Goal: Task Accomplishment & Management: Manage account settings

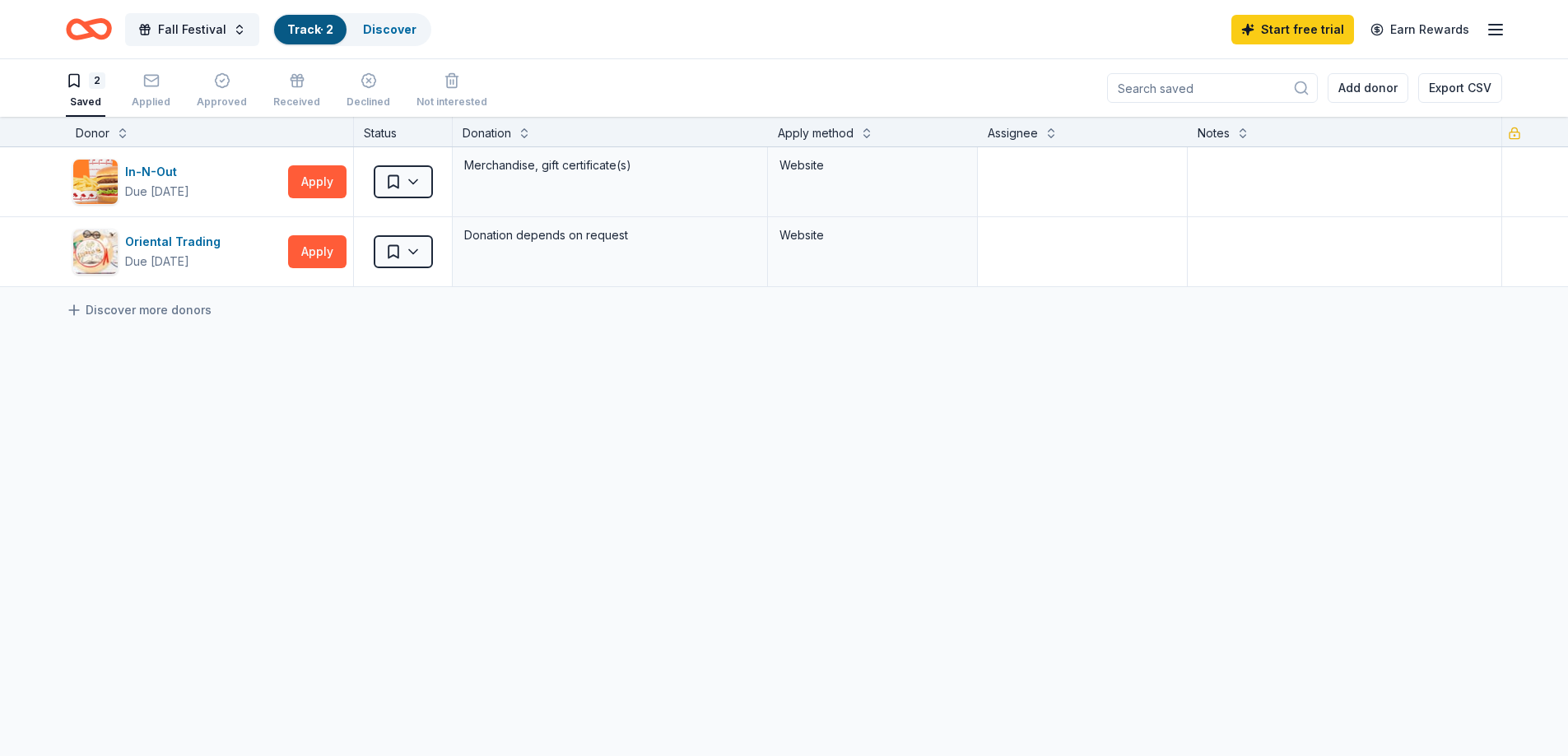
click at [90, 109] on button "2 Saved" at bounding box center [86, 92] width 40 height 51
click at [154, 88] on icon "button" at bounding box center [151, 81] width 16 height 16
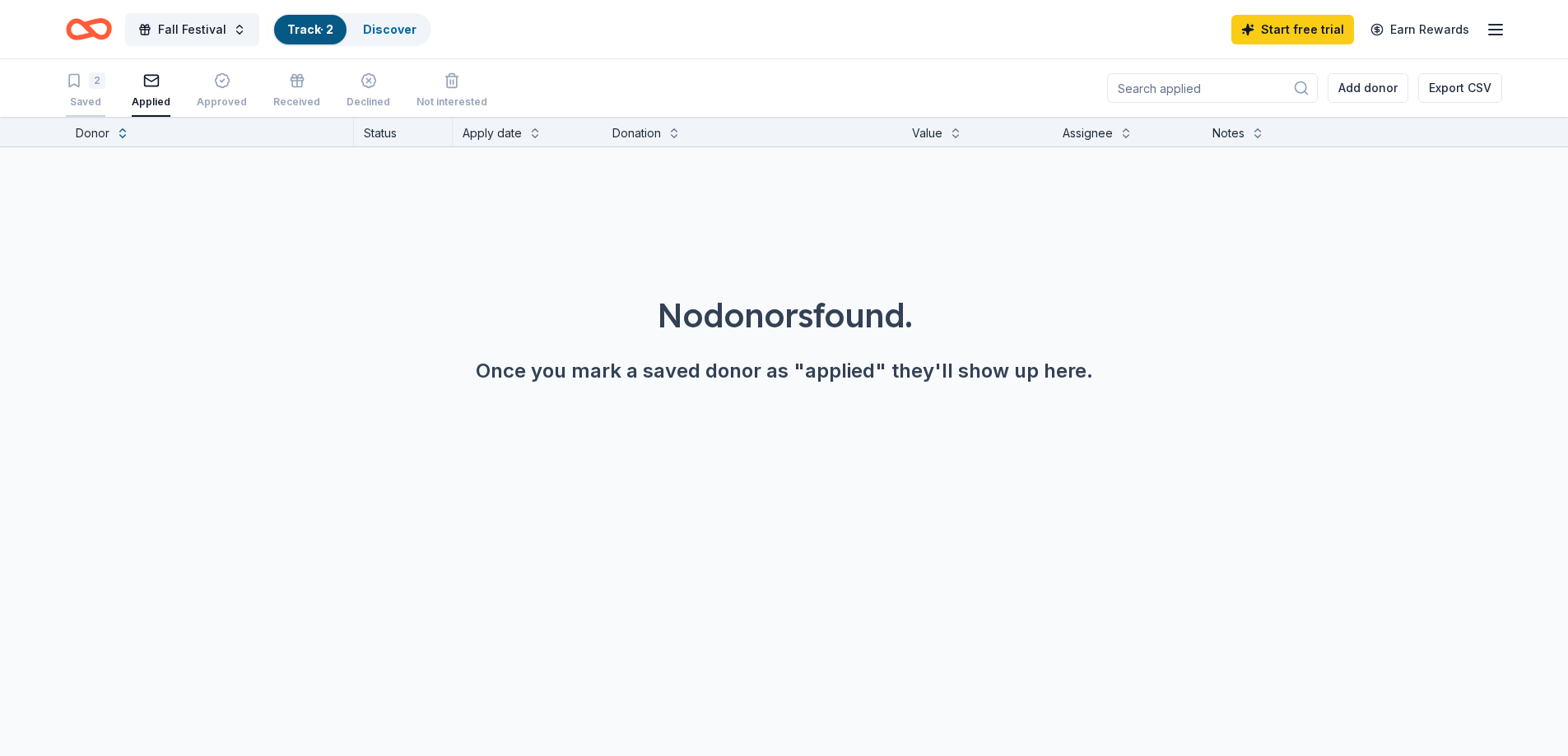
click at [93, 102] on div "Saved" at bounding box center [86, 102] width 40 height 14
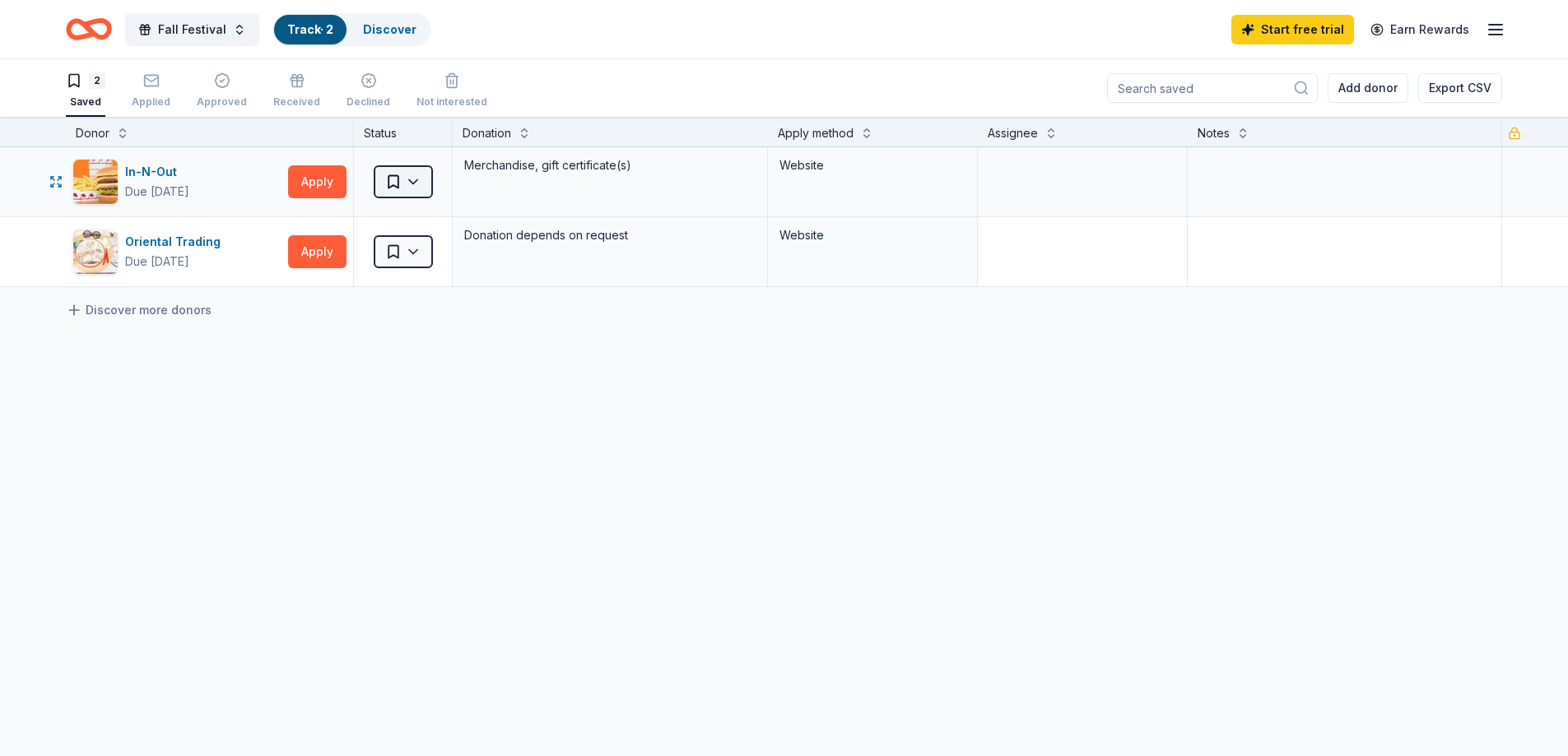
click at [421, 182] on html "Fall Festival Track · 2 Discover Start free trial Earn Rewards 2 Saved Applied …" at bounding box center [784, 378] width 1568 height 756
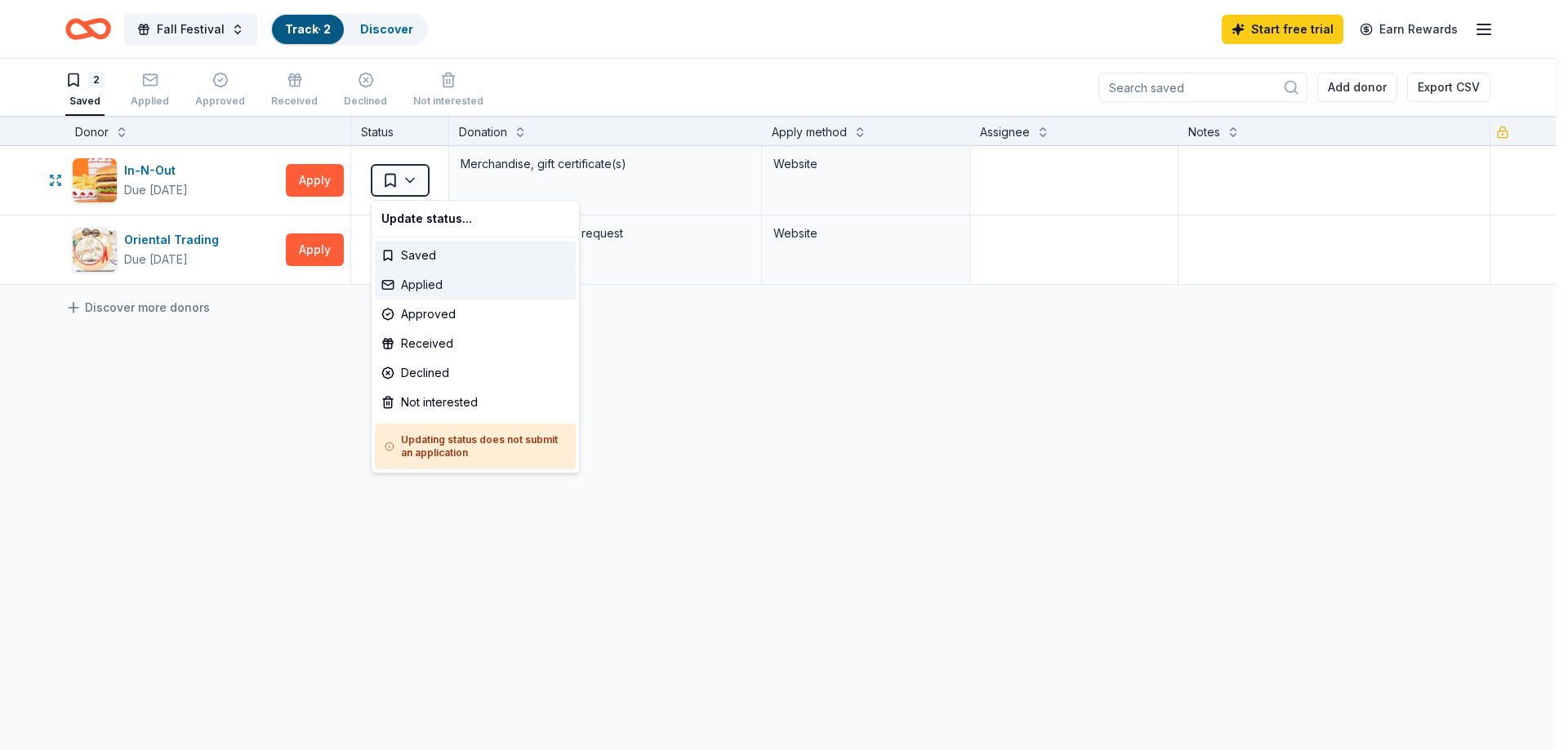
click at [442, 283] on div "Applied" at bounding box center [475, 285] width 201 height 30
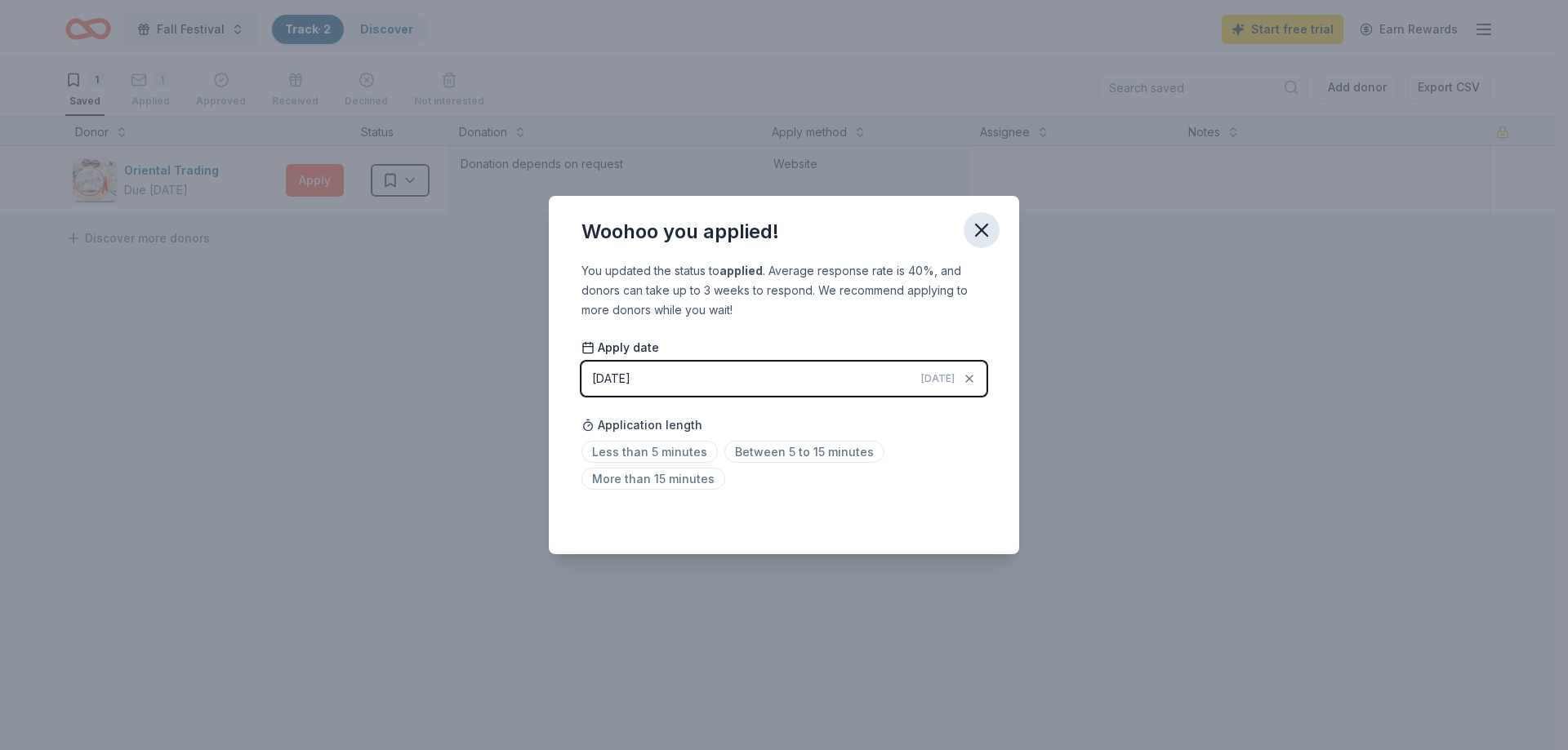
click at [982, 236] on icon "button" at bounding box center [981, 229] width 22 height 22
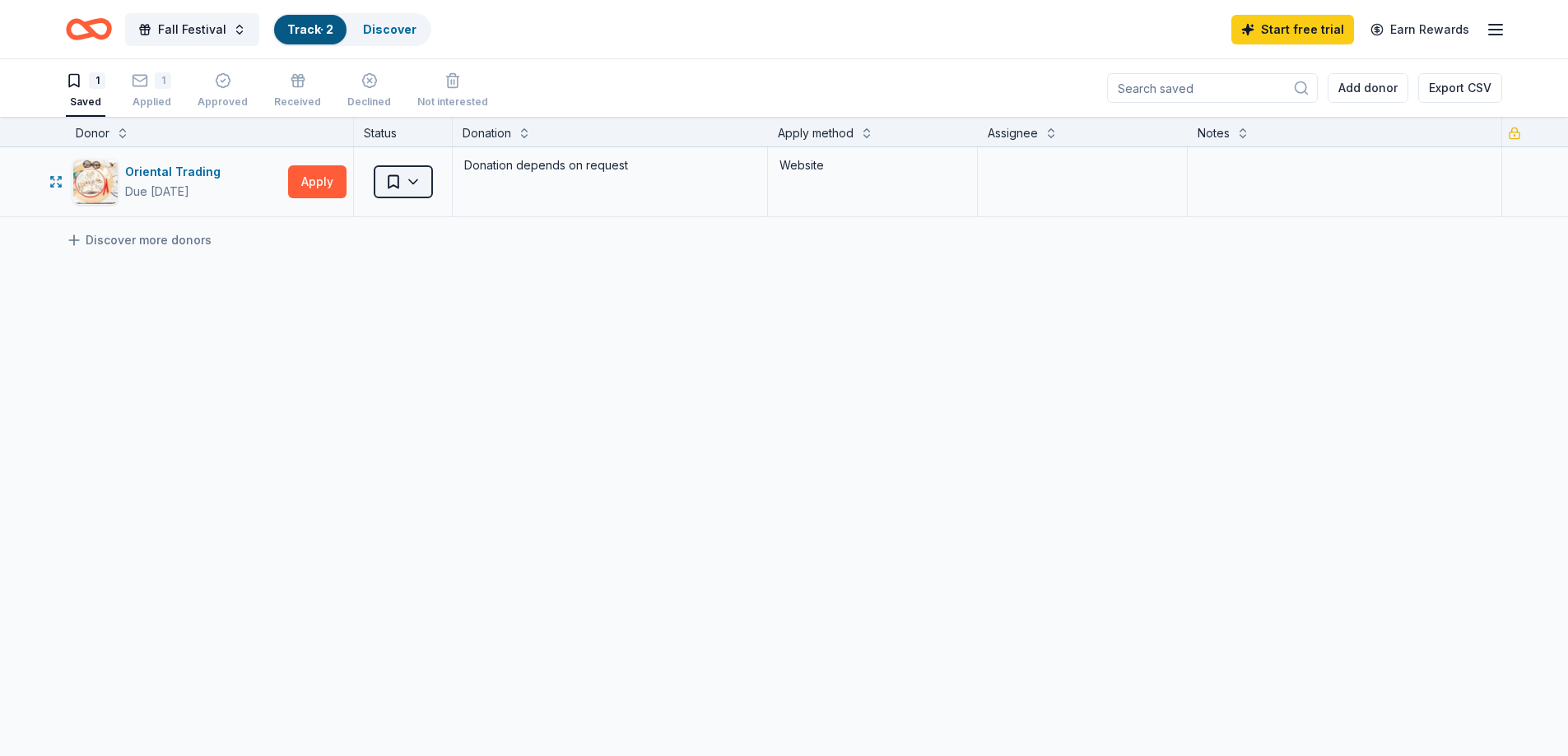
click at [424, 179] on html "Fall Festival Track · 2 Discover Start free trial Earn Rewards 1 Saved 1 Applie…" at bounding box center [784, 378] width 1568 height 756
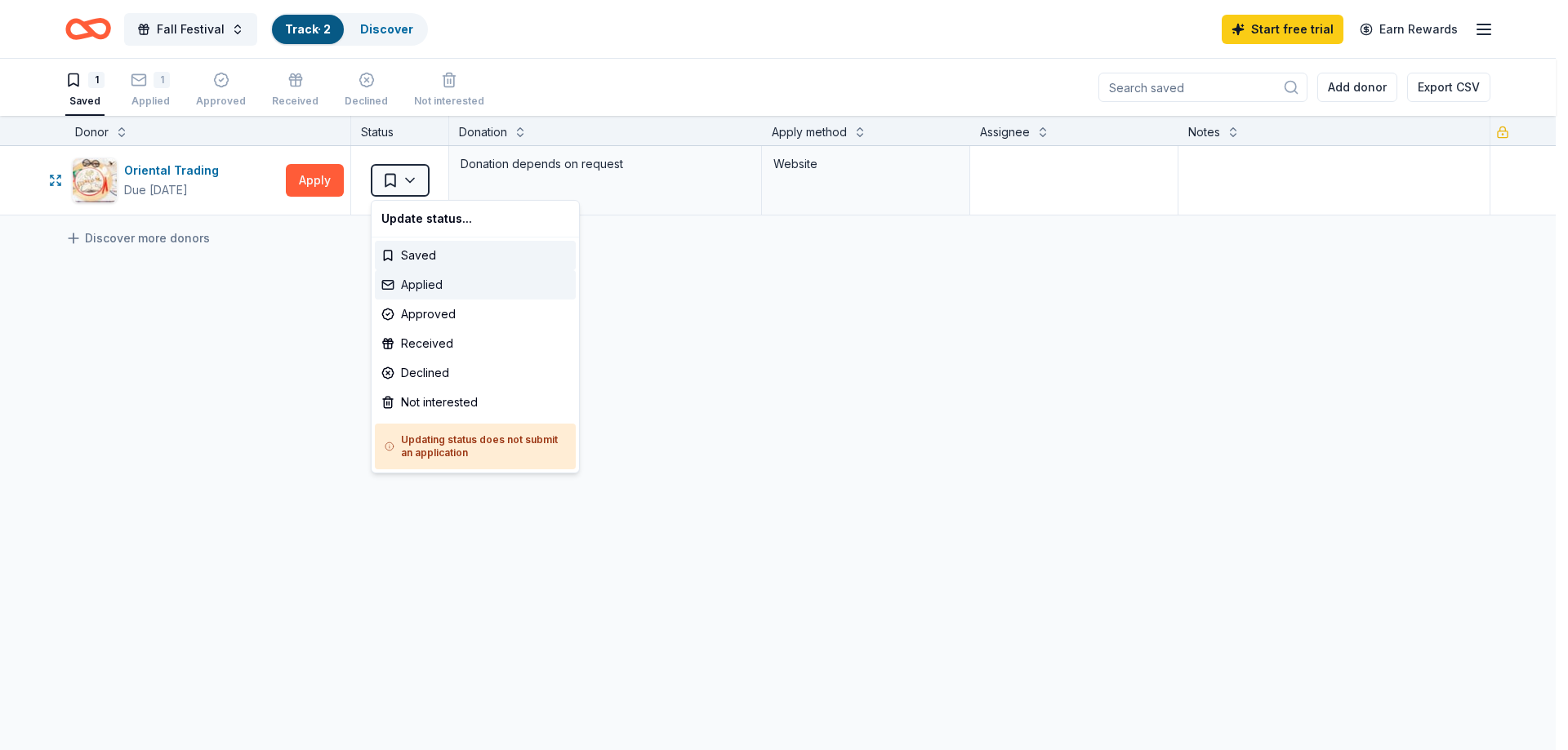
click at [430, 288] on div "Applied" at bounding box center [475, 285] width 201 height 30
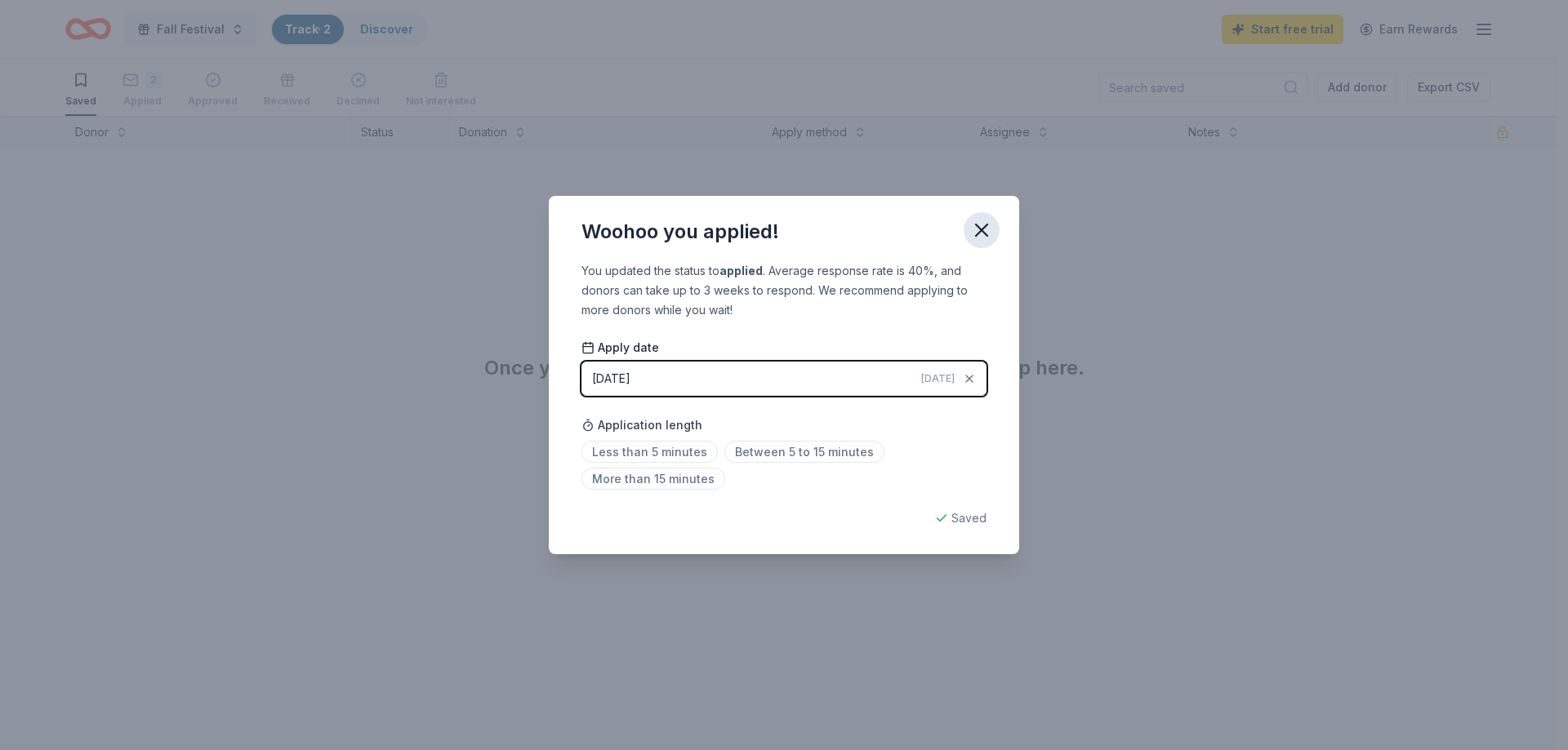
click at [978, 226] on icon "button" at bounding box center [981, 230] width 12 height 12
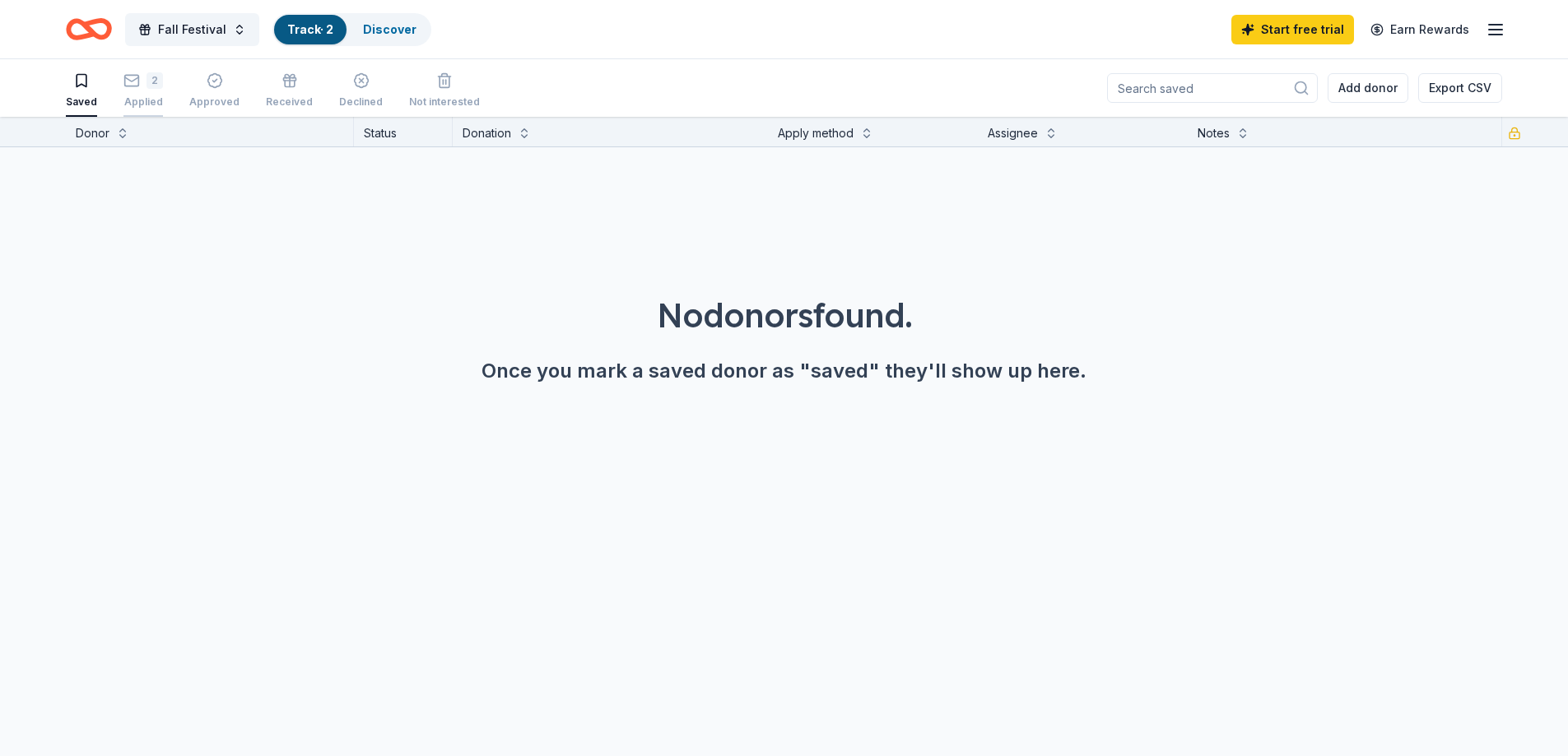
click at [132, 76] on rect "button" at bounding box center [131, 72] width 14 height 11
